Goal: Use online tool/utility: Utilize a website feature to perform a specific function

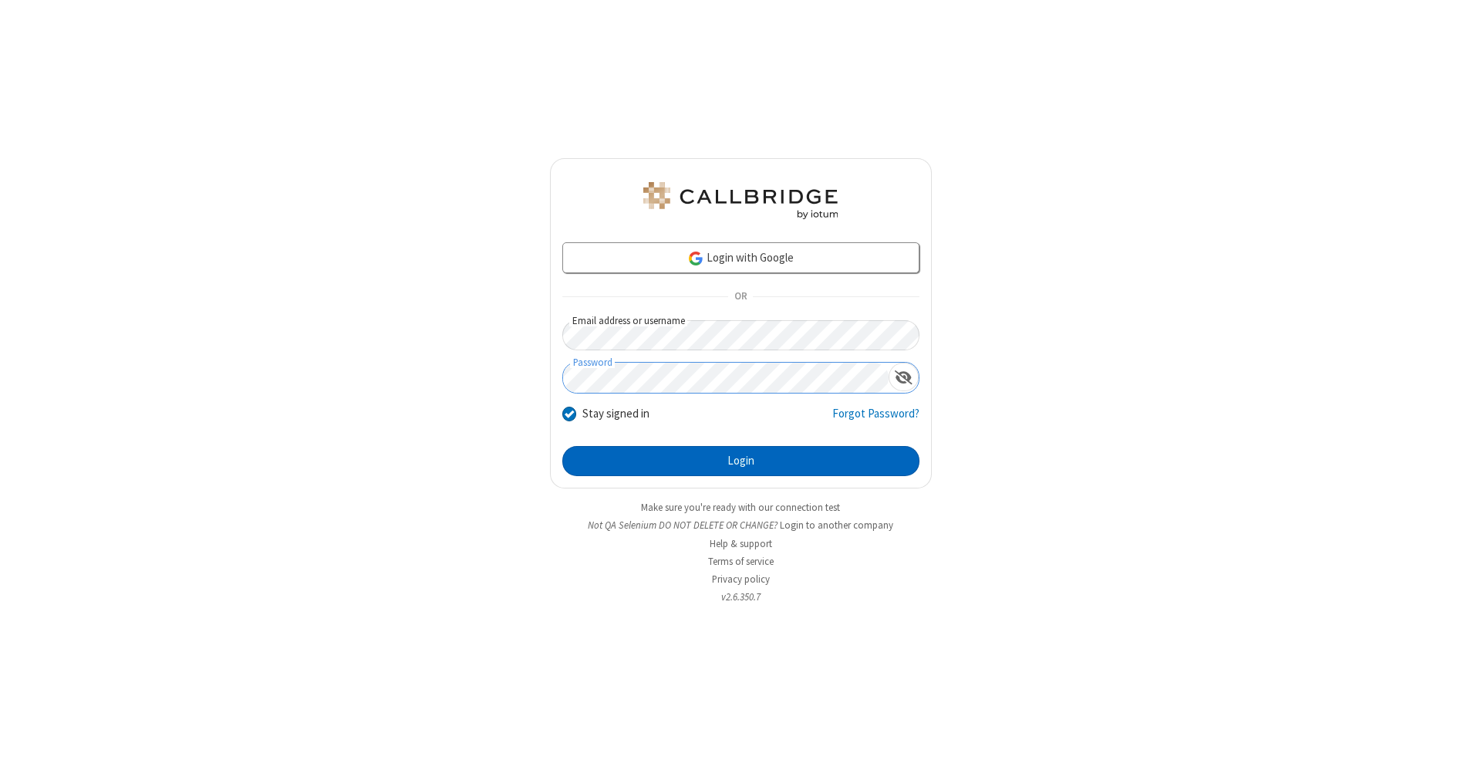
click at [741, 461] on button "Login" at bounding box center [740, 461] width 357 height 31
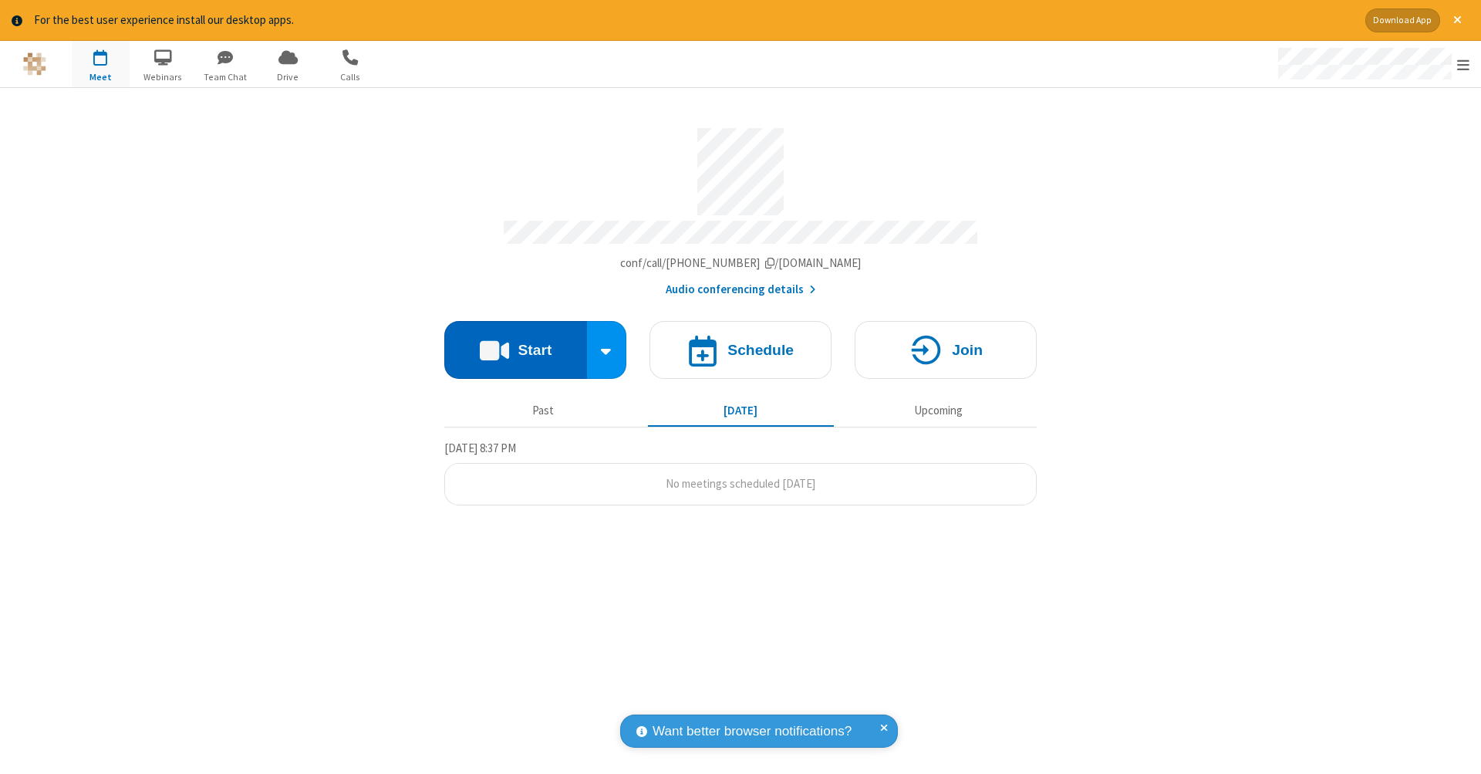
click at [515, 342] on button "Start" at bounding box center [515, 350] width 143 height 58
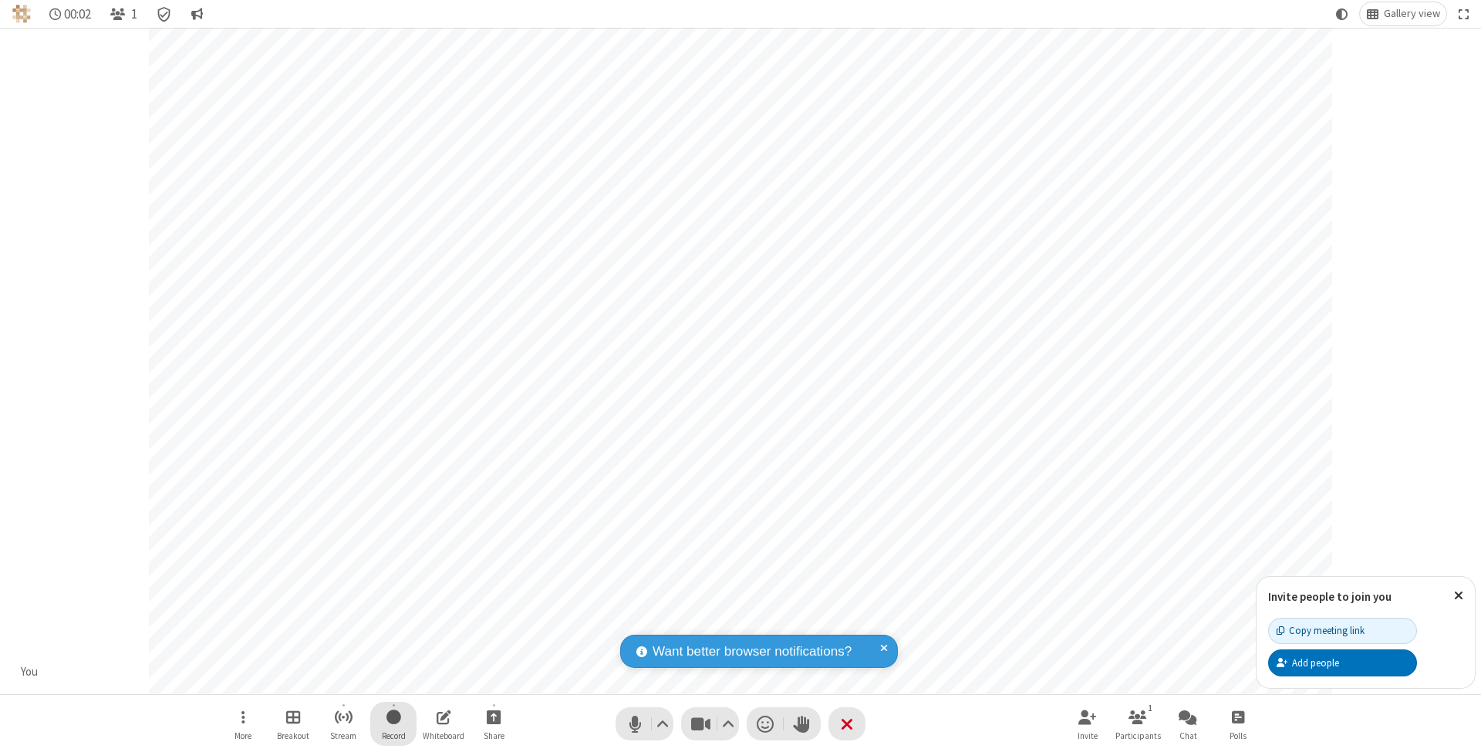
click at [393, 724] on span "Start recording" at bounding box center [394, 716] width 15 height 19
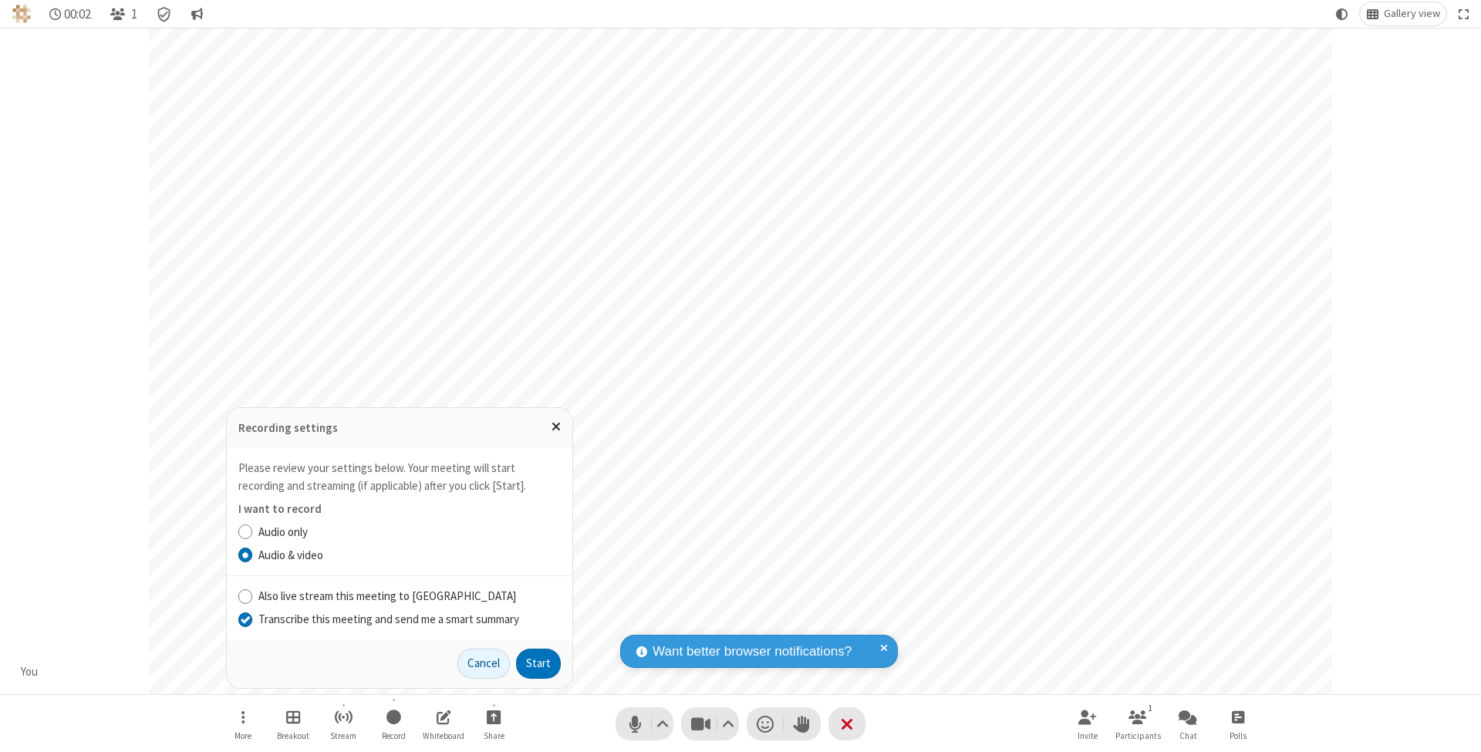
click at [245, 620] on input "Transcribe this meeting and send me a smart summary" at bounding box center [245, 619] width 15 height 16
click at [539, 663] on button "Start" at bounding box center [538, 664] width 45 height 31
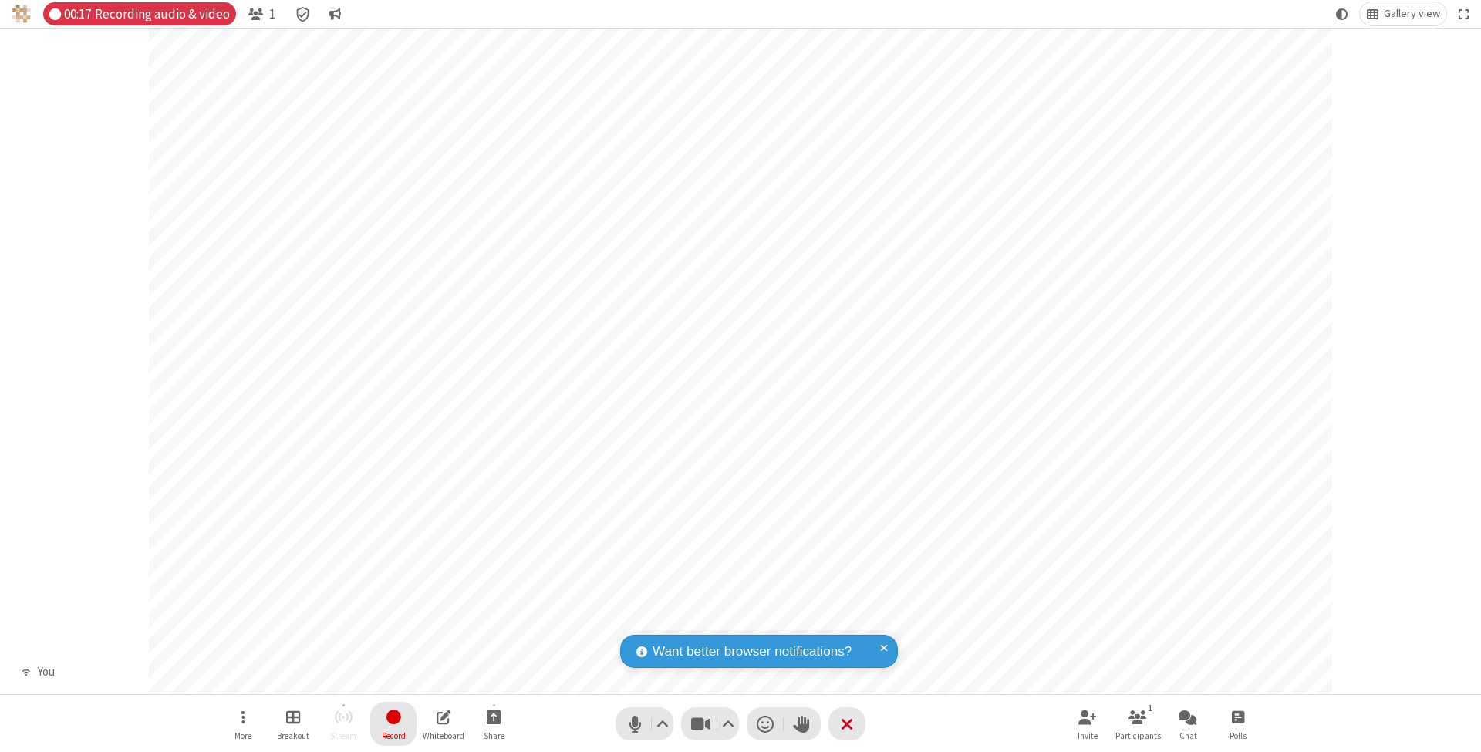
click at [393, 724] on span "Stop recording" at bounding box center [394, 716] width 18 height 19
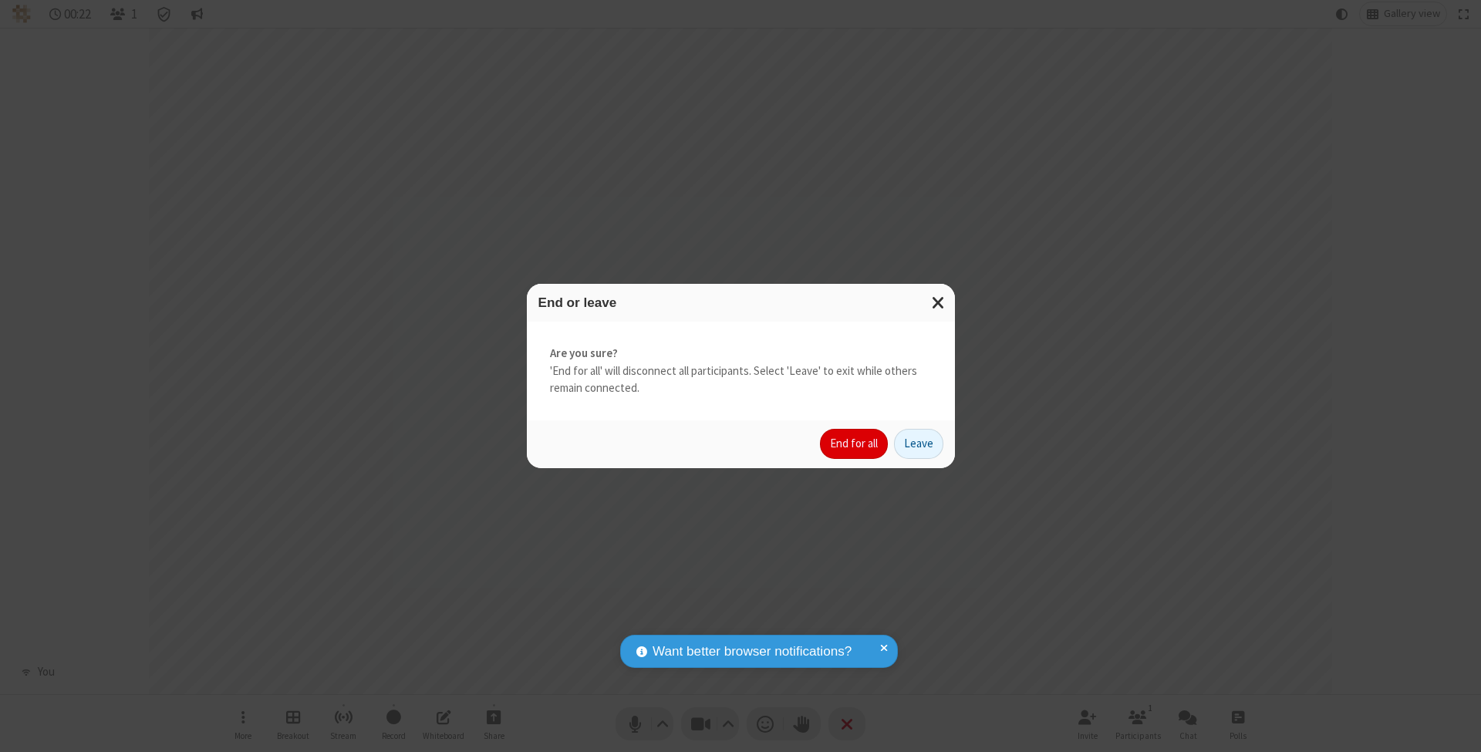
click at [855, 443] on button "End for all" at bounding box center [854, 444] width 68 height 31
